Goal: Task Accomplishment & Management: Manage account settings

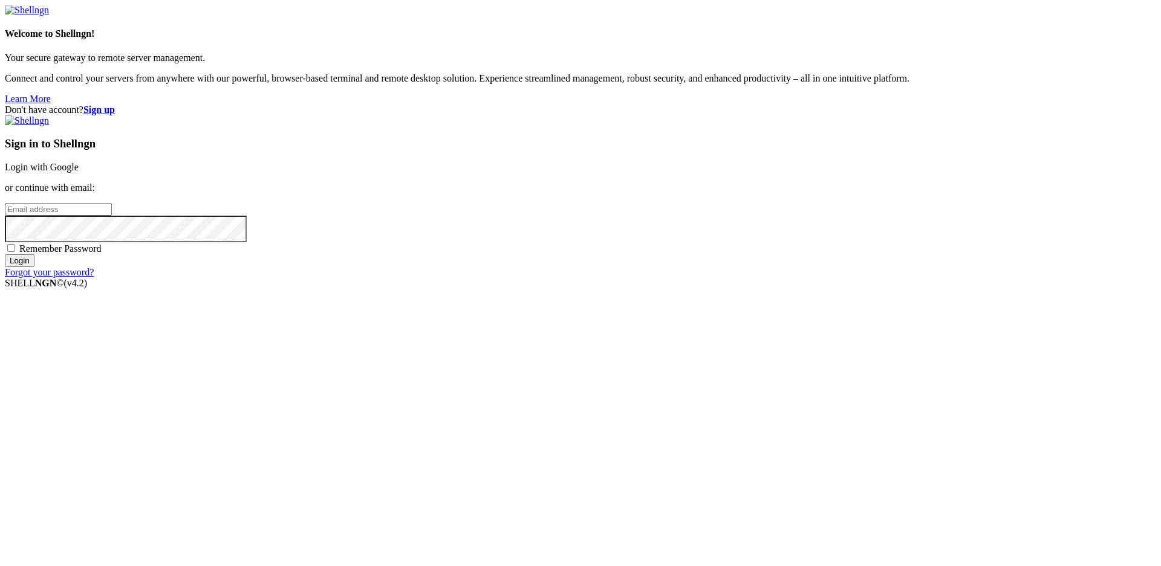
click at [112, 216] on input "email" at bounding box center [58, 209] width 107 height 13
type input "[EMAIL_ADDRESS][DOMAIN_NAME]"
click at [5, 255] on input "Login" at bounding box center [20, 261] width 30 height 13
click at [5, 265] on input "Login" at bounding box center [20, 271] width 30 height 13
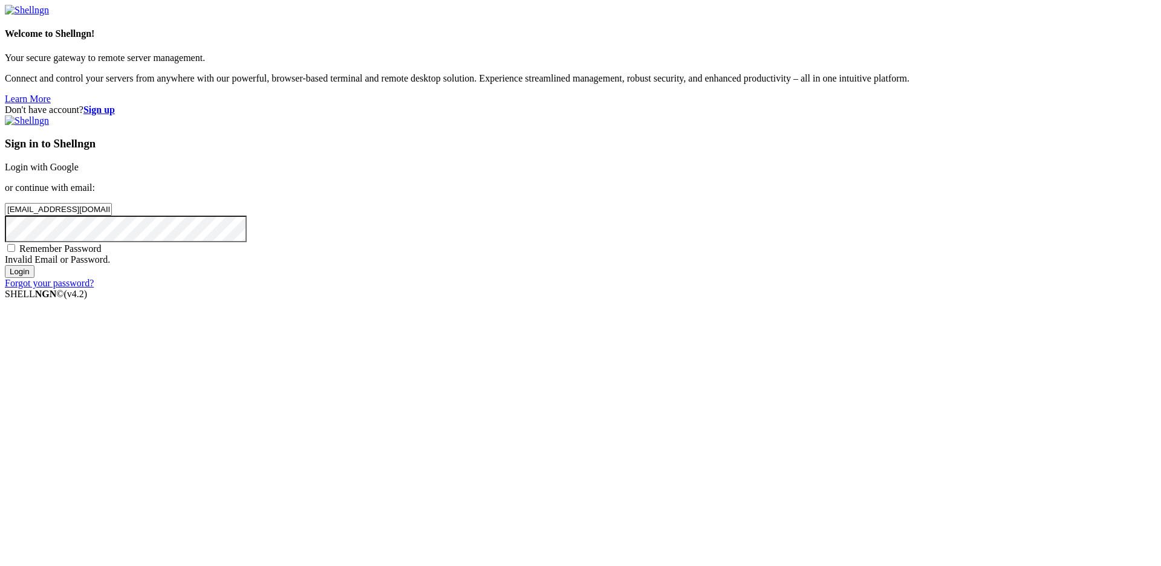
click at [5, 265] on input "Login" at bounding box center [20, 271] width 30 height 13
